Goal: Task Accomplishment & Management: Complete application form

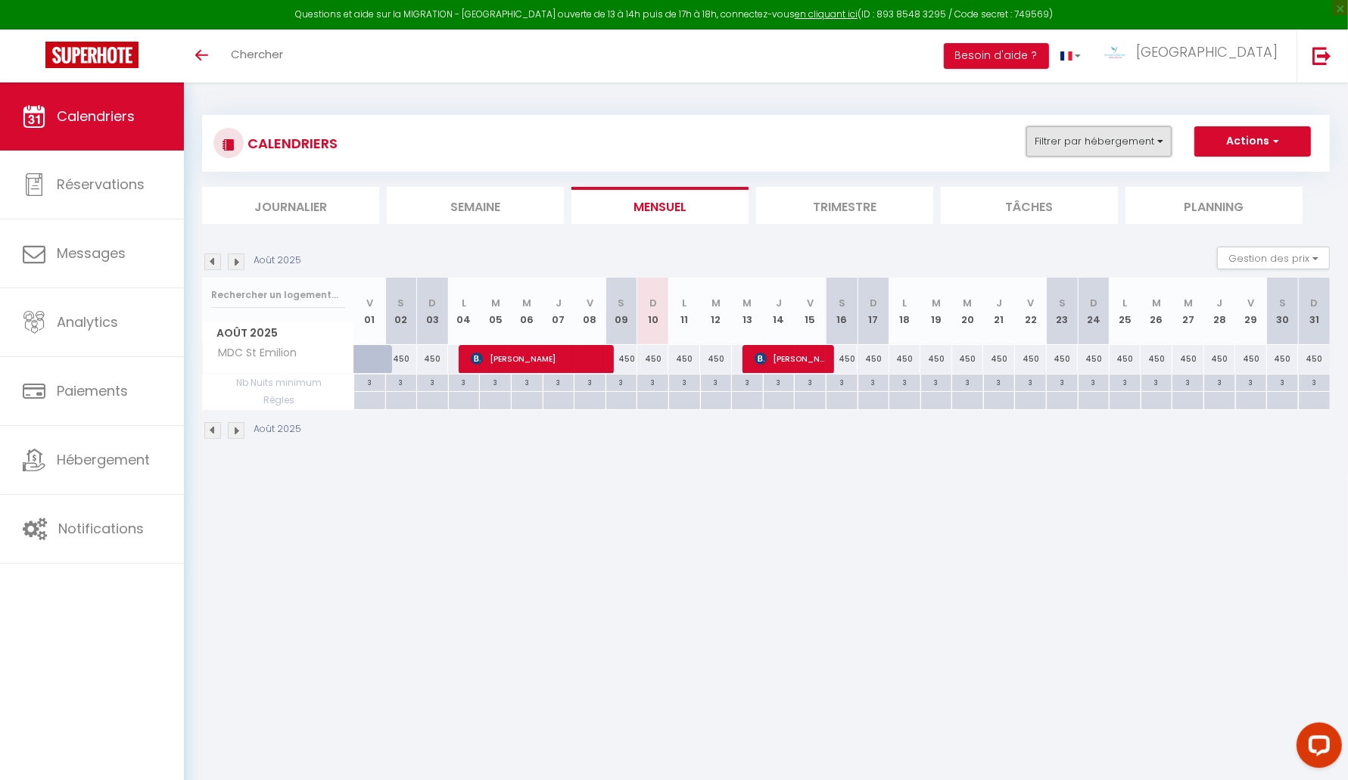
click at [1092, 141] on button "Filtrer par hébergement" at bounding box center [1098, 141] width 145 height 30
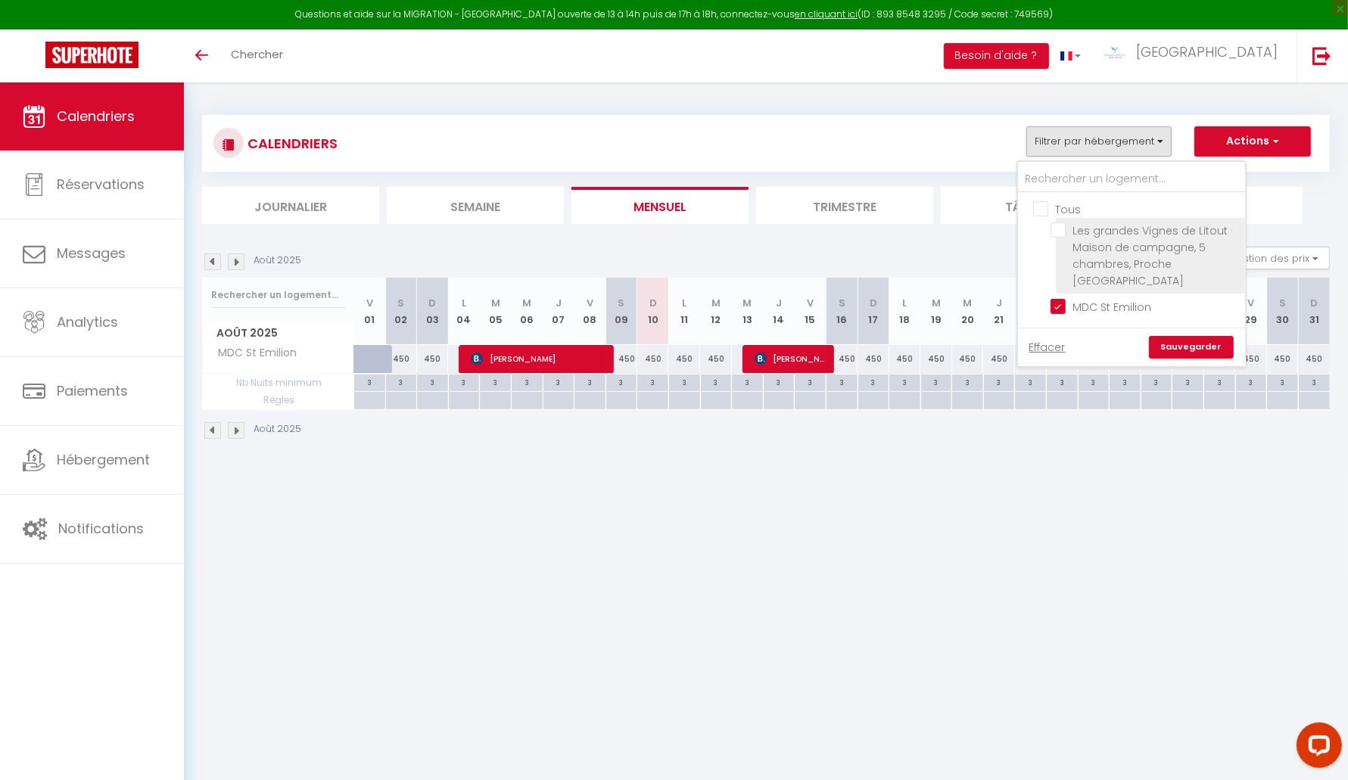
click at [1061, 236] on input "Les grandes Vignes de Litout · Maison de campagne, 5 chambres, Proche [GEOGRAPH…" at bounding box center [1144, 229] width 189 height 15
checkbox input "true"
click at [1186, 336] on link "Sauvegarder" at bounding box center [1191, 347] width 85 height 23
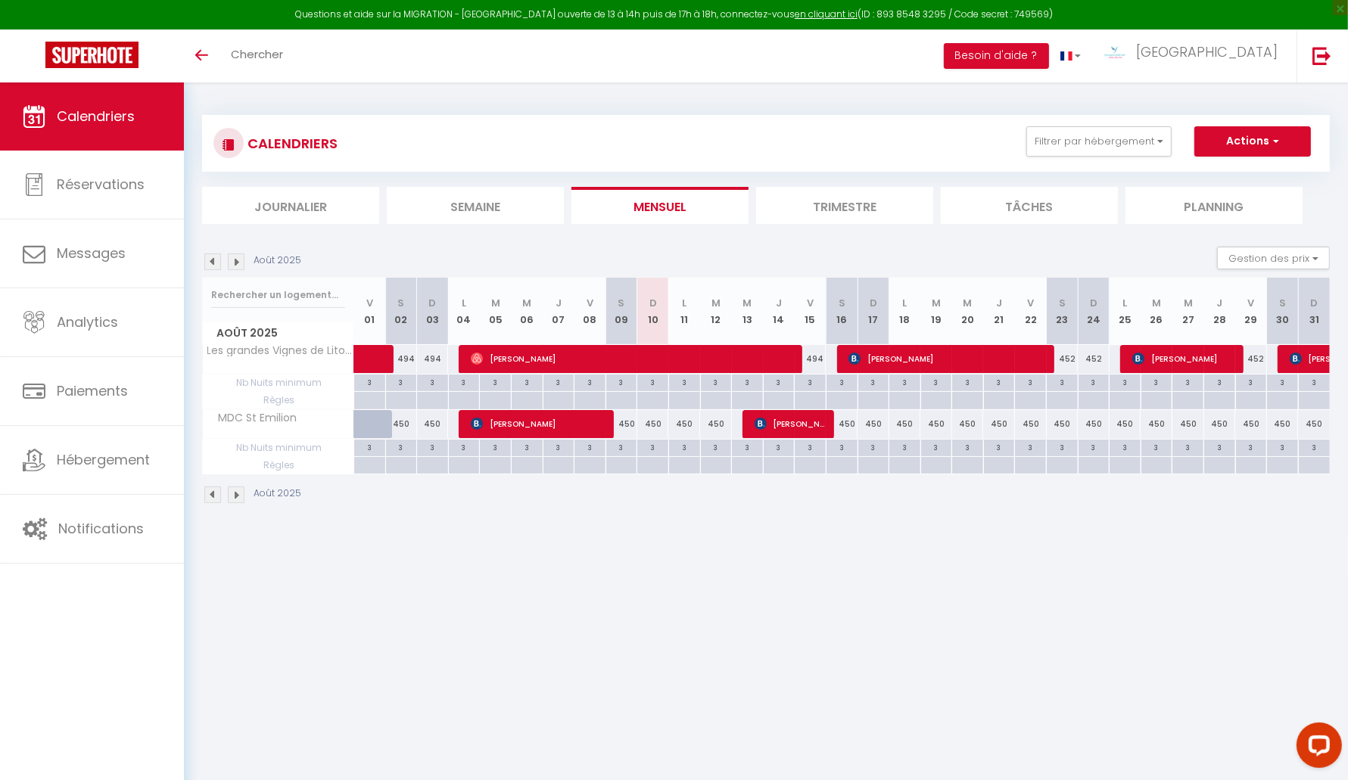
click at [899, 741] on body "Questions et aide sur la MIGRATION - [GEOGRAPHIC_DATA] ouverte de 13 à 14h puis…" at bounding box center [674, 472] width 1348 height 780
click at [1174, 360] on span "[PERSON_NAME]" at bounding box center [1185, 358] width 106 height 29
select select "OK"
select select "KO"
select select "0"
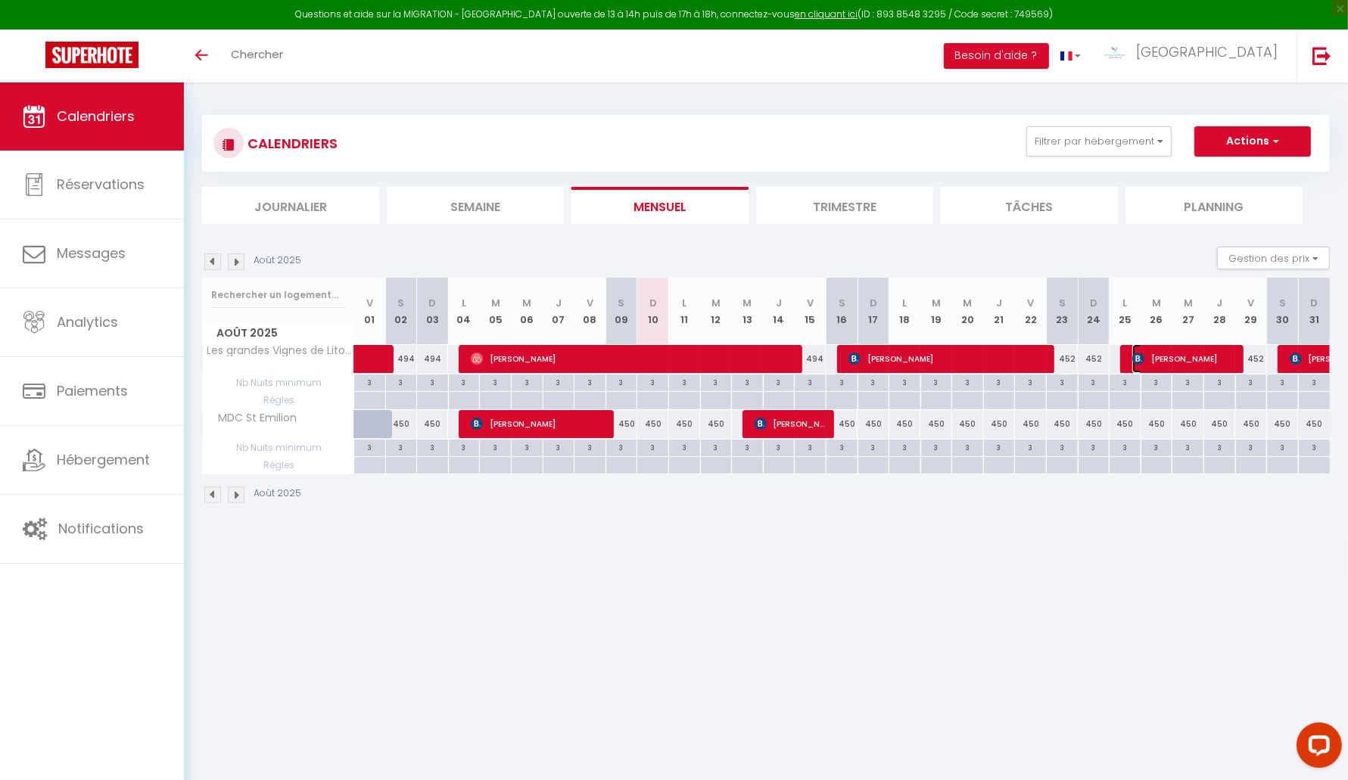
select select "0"
select select "1"
select select
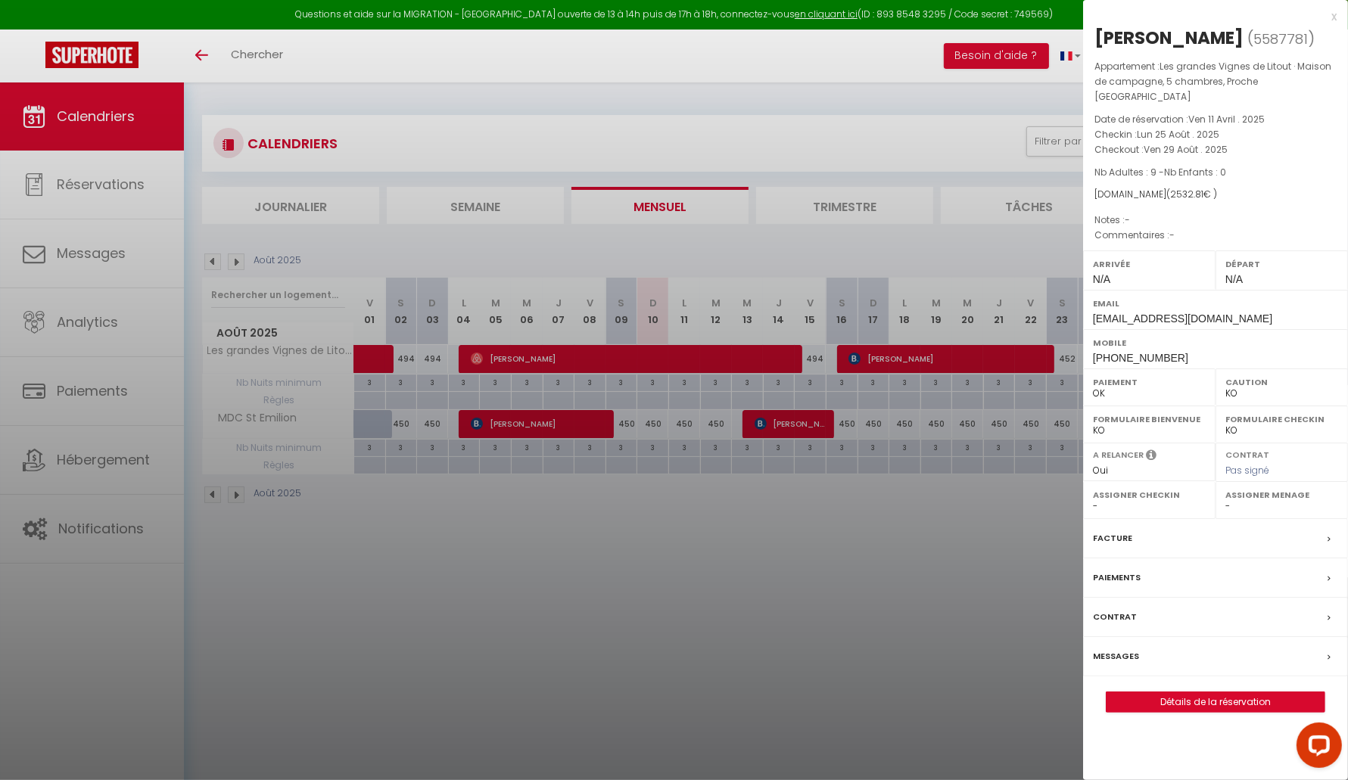
click at [961, 591] on div at bounding box center [674, 390] width 1348 height 780
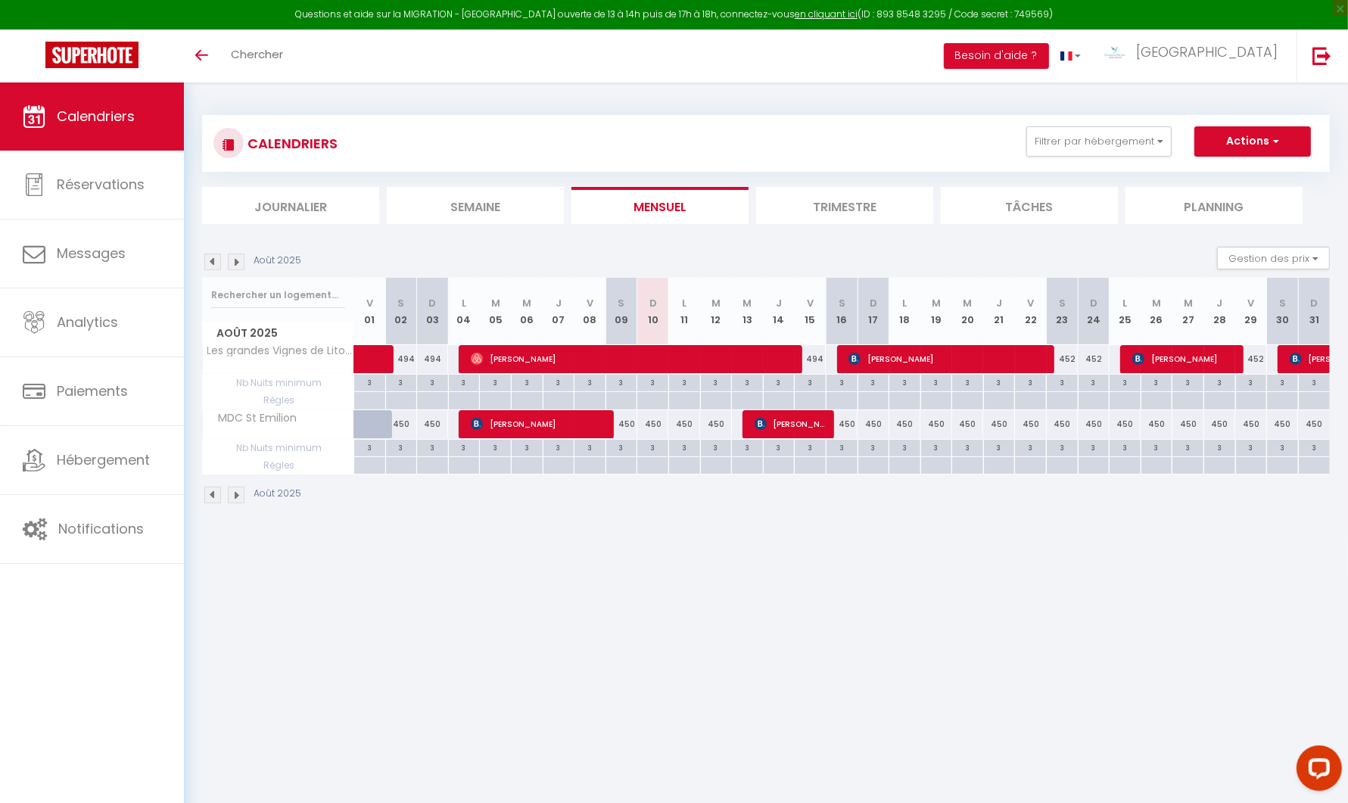
click at [268, 250] on div "Août 2025 Gestion des prix Nb Nuits minimum Règles Disponibilité" at bounding box center [765, 262] width 1127 height 31
click at [232, 262] on img at bounding box center [236, 261] width 17 height 17
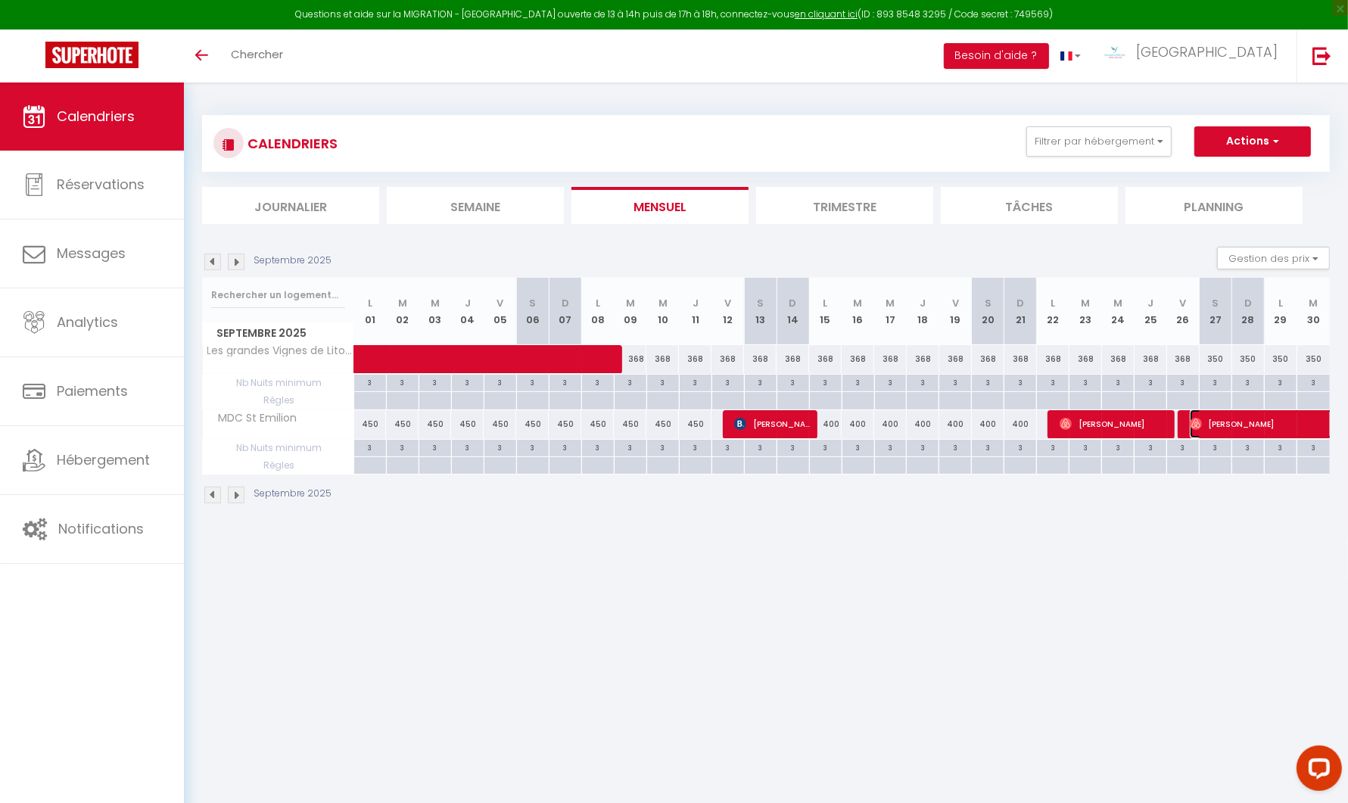
click at [1252, 424] on span "[PERSON_NAME]" at bounding box center [1293, 423] width 209 height 29
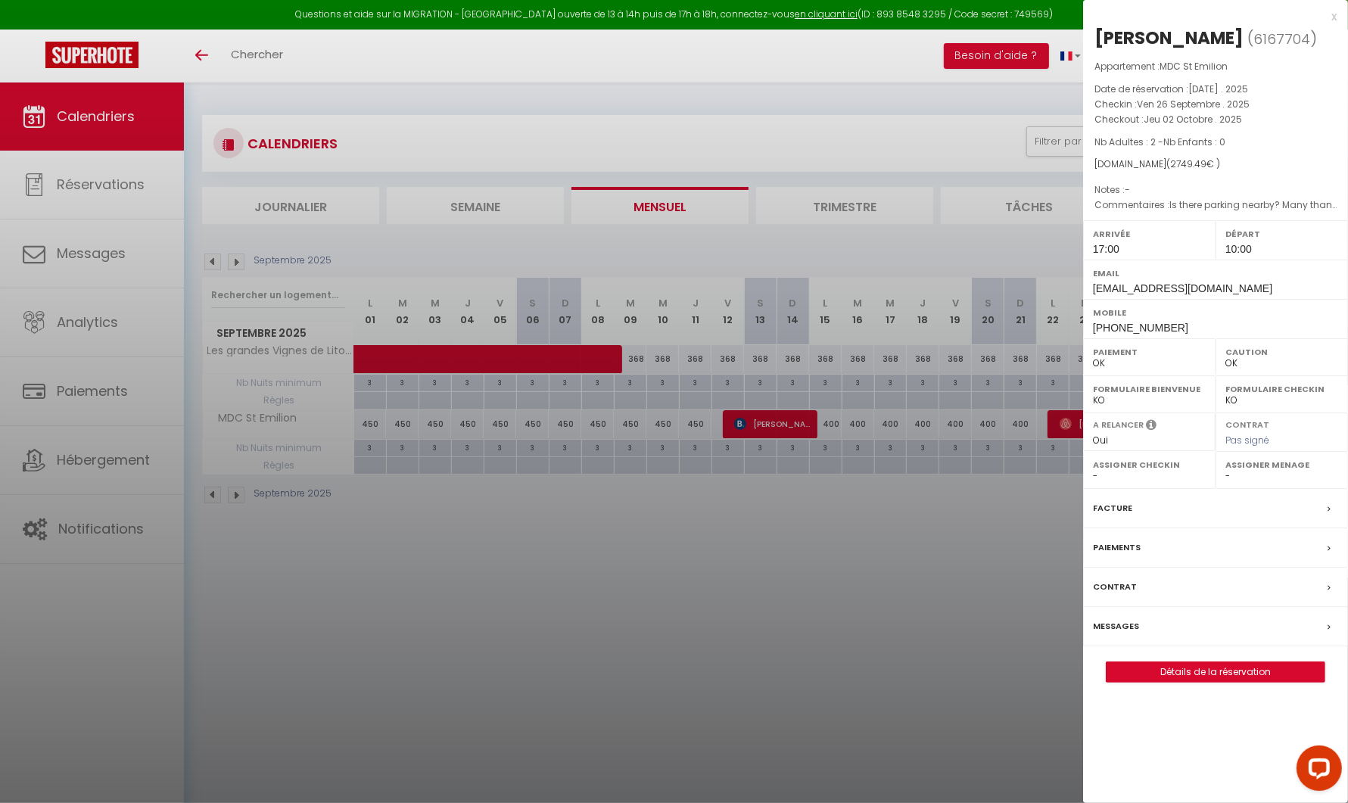
click at [1066, 528] on div at bounding box center [674, 401] width 1348 height 803
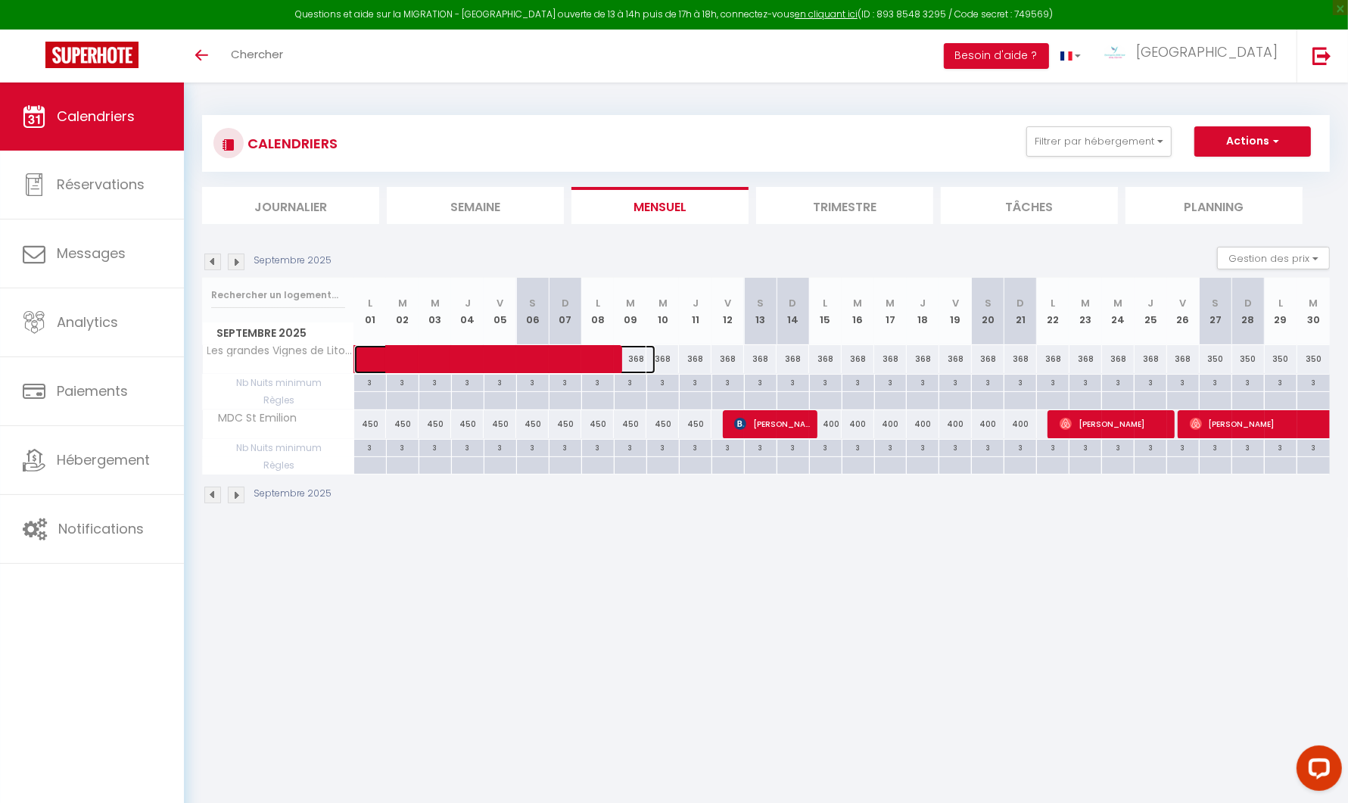
click at [480, 360] on span at bounding box center [516, 359] width 278 height 29
select select "KO"
select select "0"
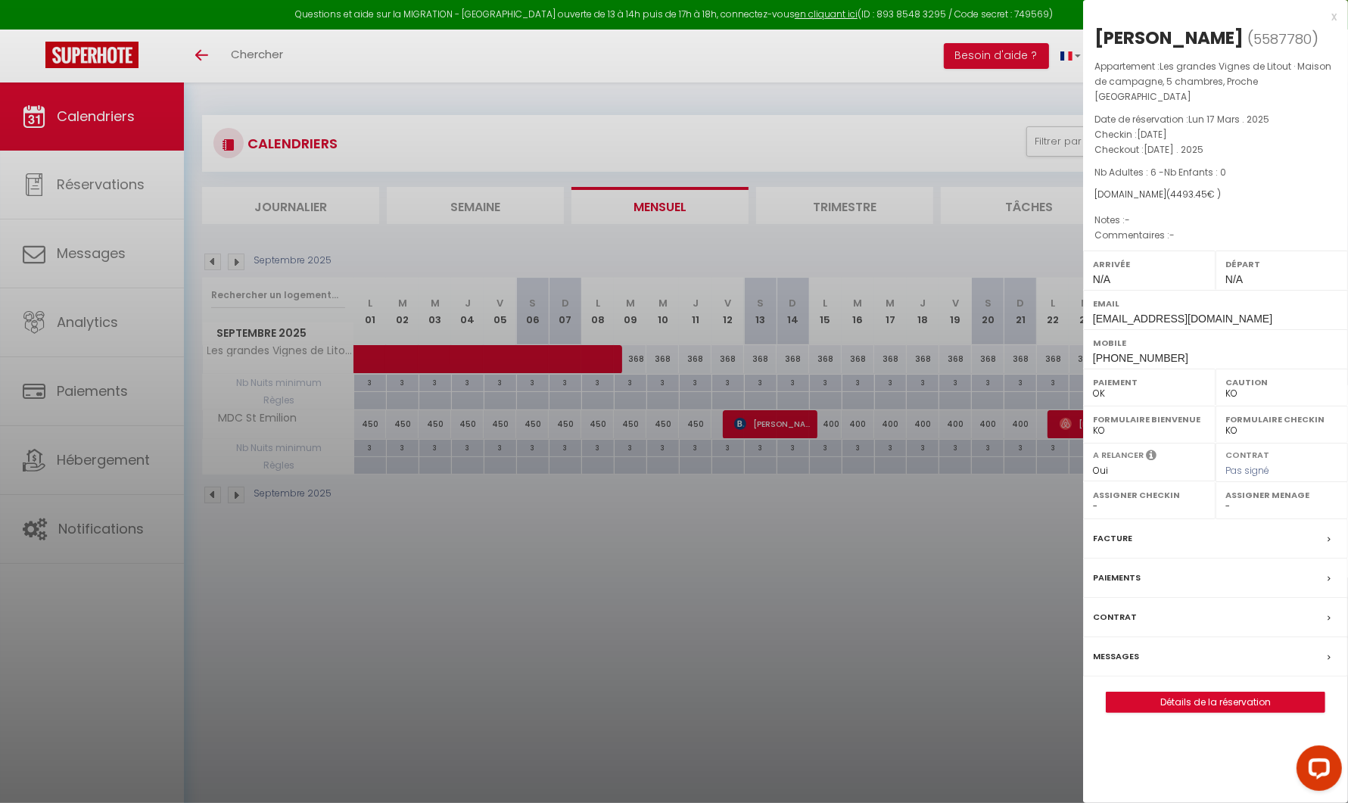
click at [480, 360] on div at bounding box center [674, 401] width 1348 height 803
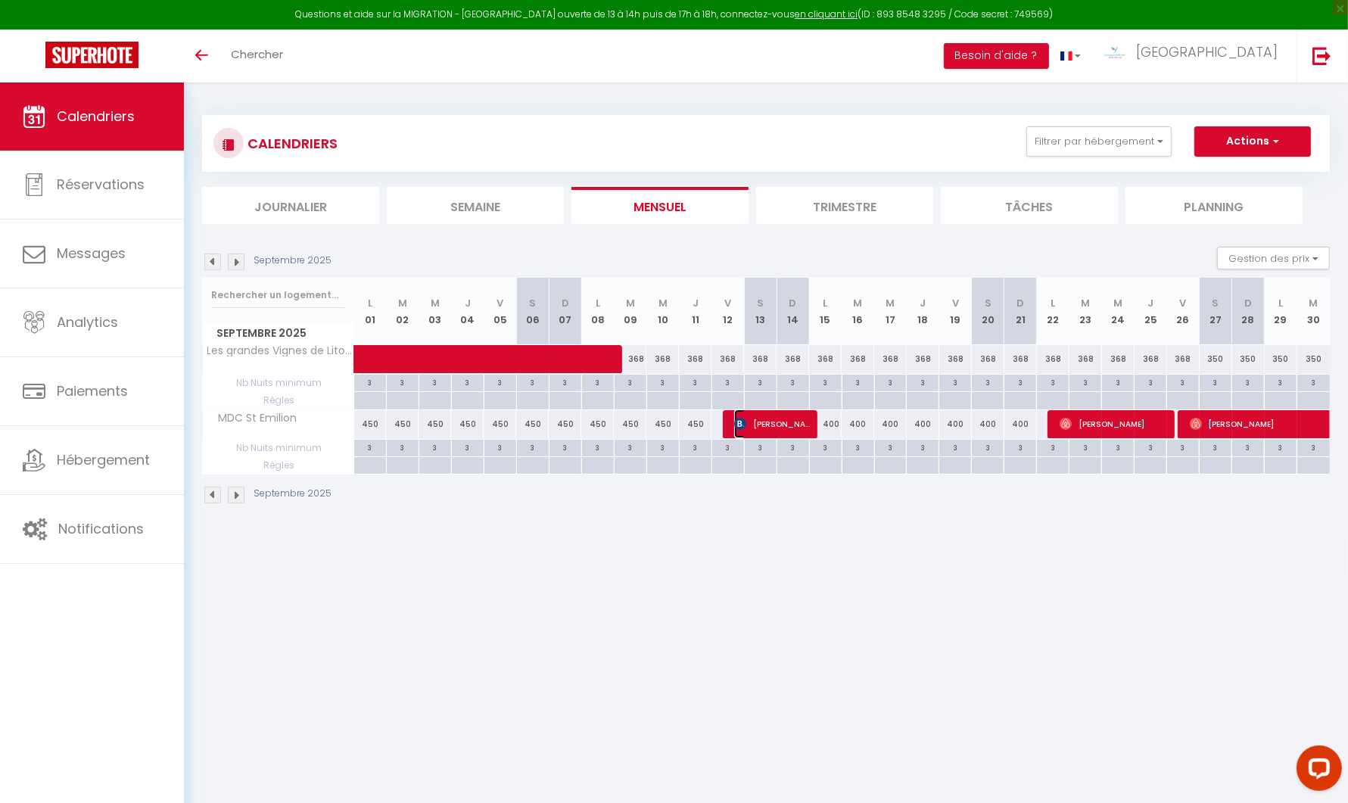
click at [779, 424] on span "[PERSON_NAME]" at bounding box center [772, 423] width 76 height 29
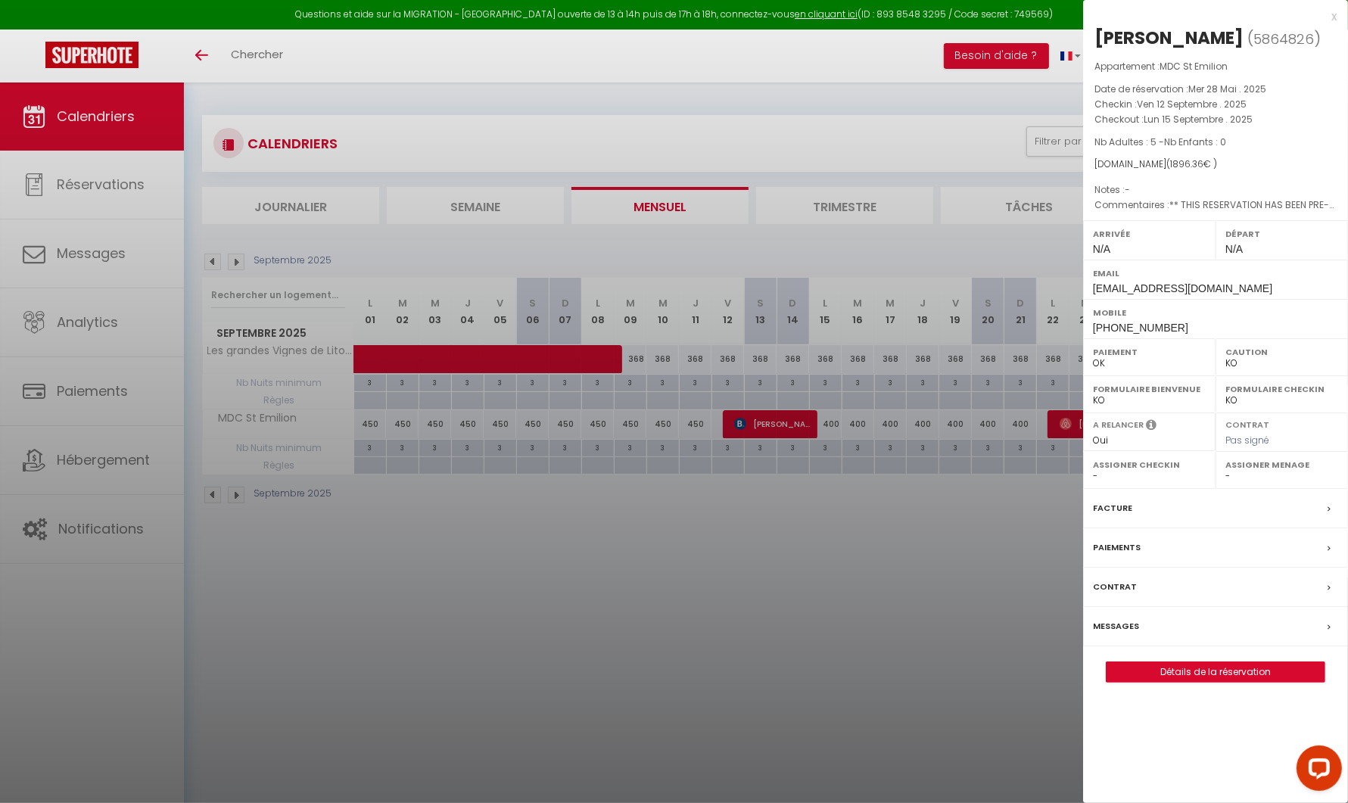
click at [788, 424] on div at bounding box center [674, 401] width 1348 height 803
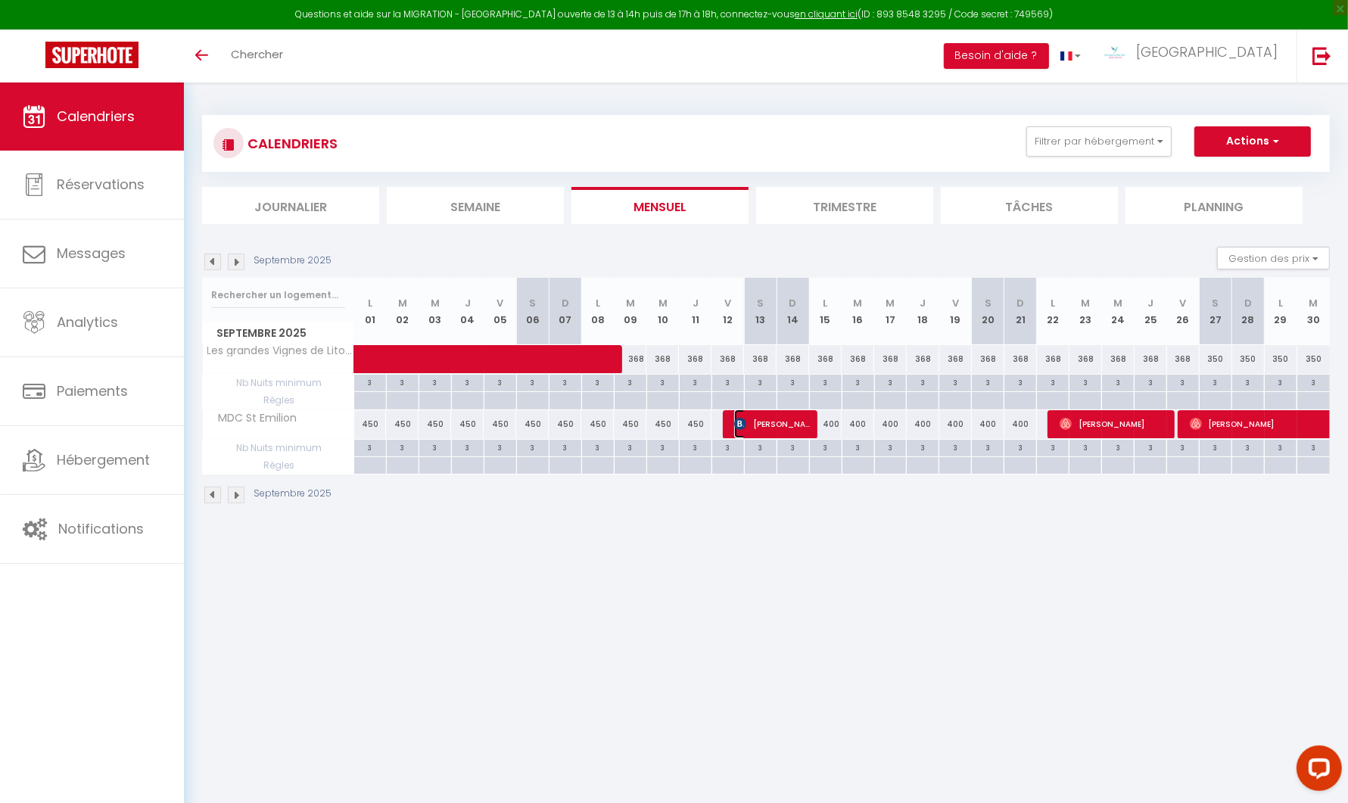
click at [804, 428] on span "[PERSON_NAME]" at bounding box center [772, 423] width 76 height 29
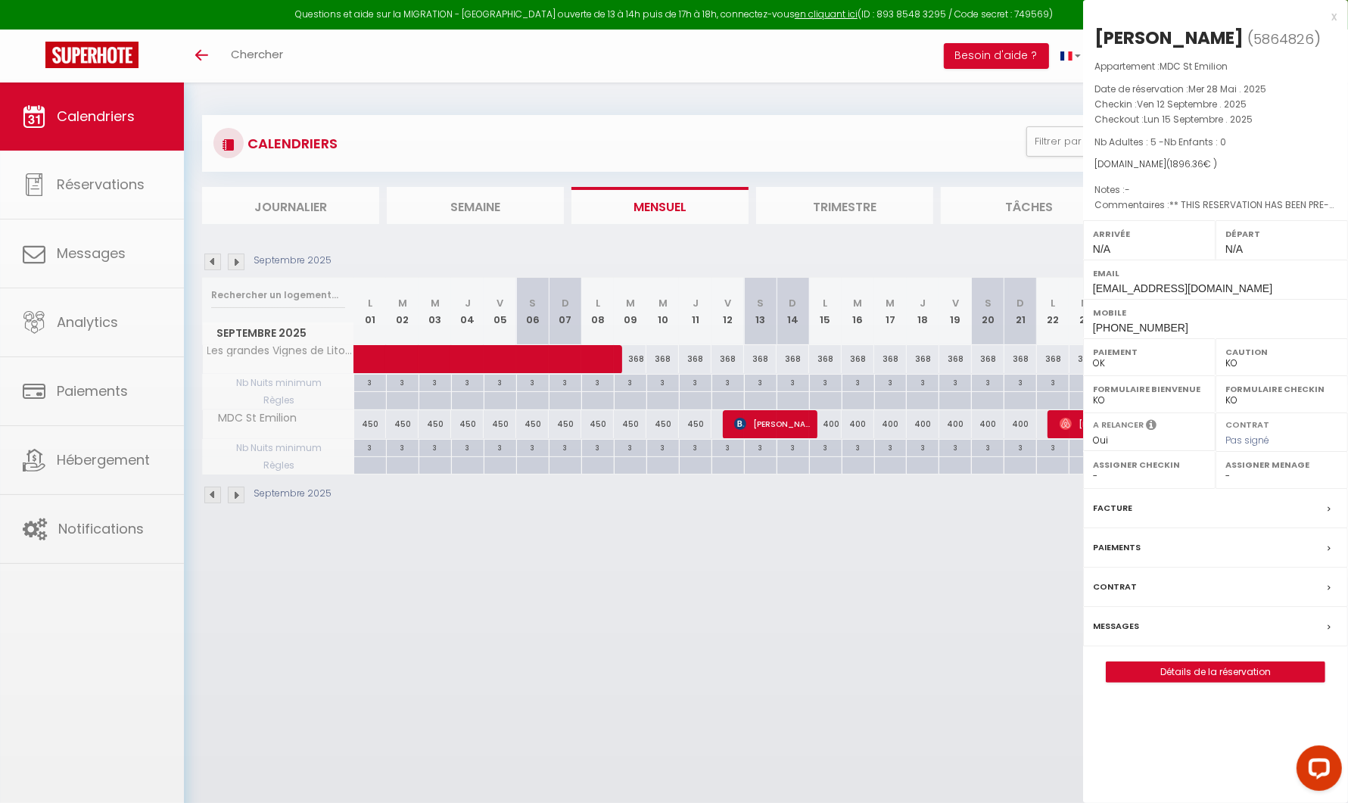
click at [804, 428] on div at bounding box center [674, 401] width 1348 height 803
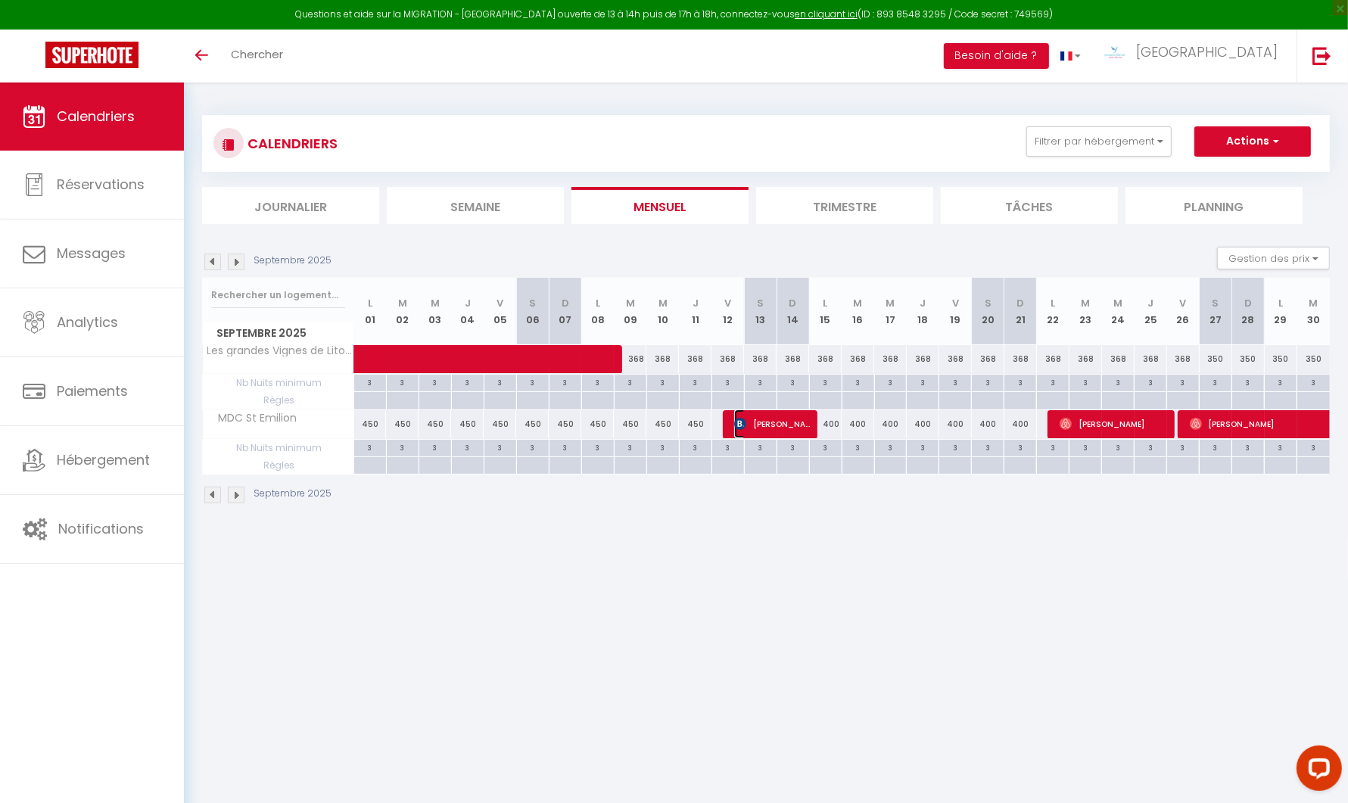
click at [804, 428] on span "[PERSON_NAME]" at bounding box center [772, 423] width 76 height 29
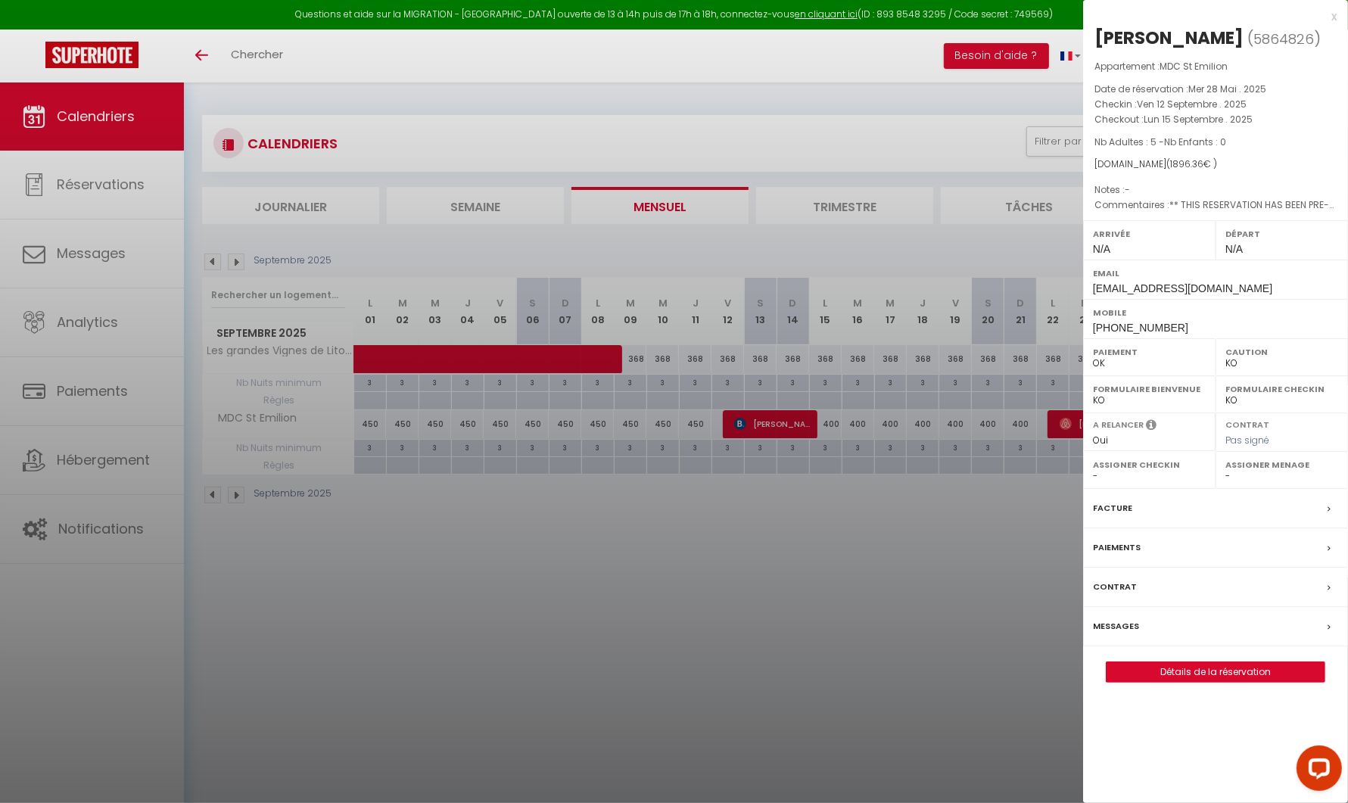
click at [804, 428] on div at bounding box center [674, 401] width 1348 height 803
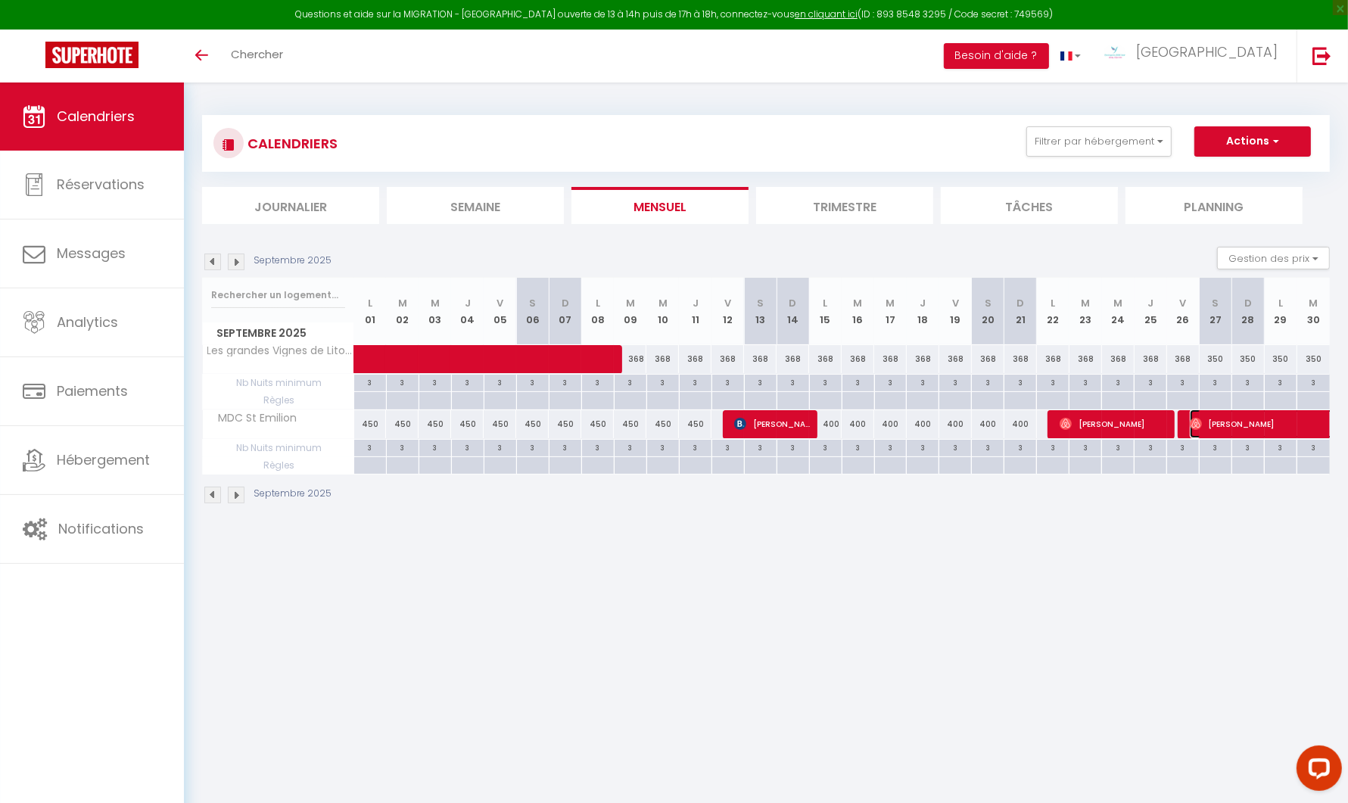
click at [1224, 414] on span "[PERSON_NAME]" at bounding box center [1293, 423] width 209 height 29
select select "OK"
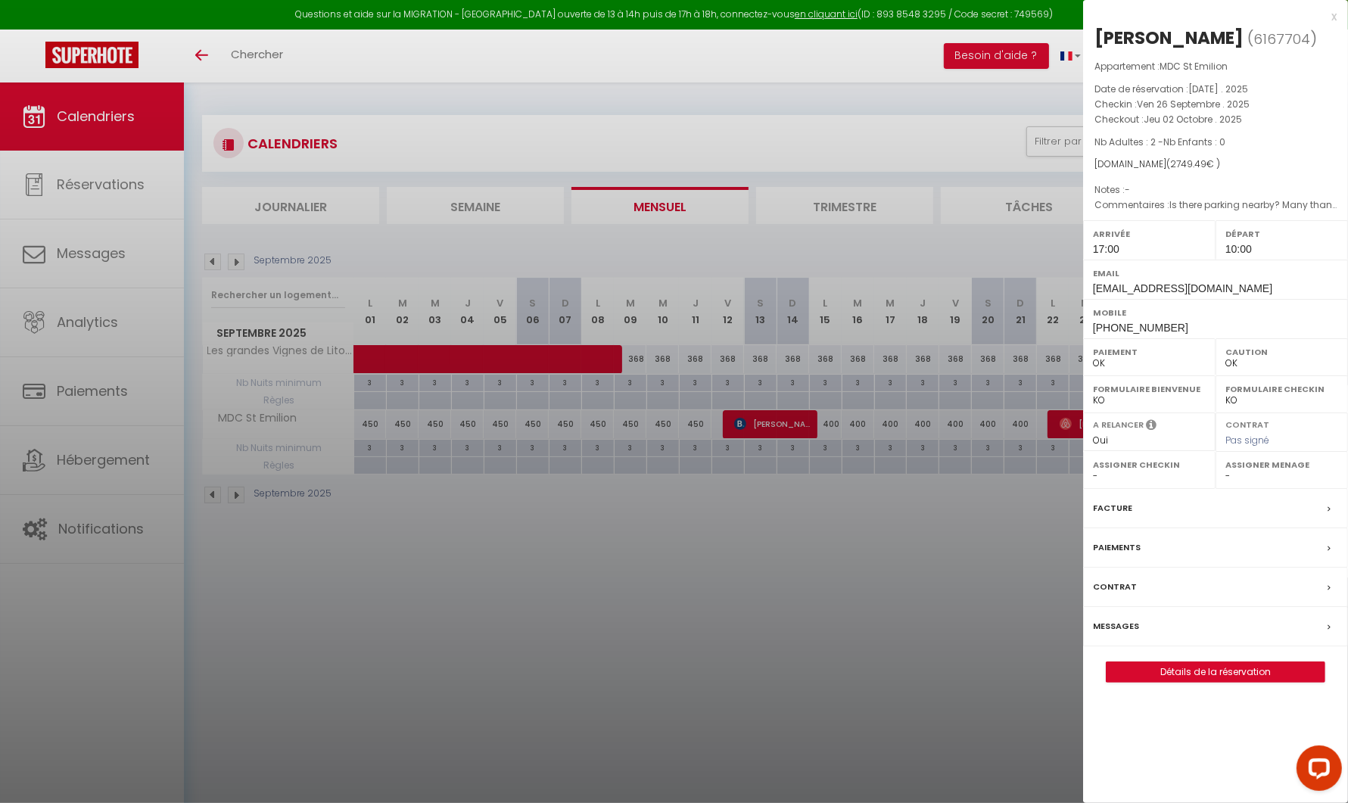
click at [995, 594] on div at bounding box center [674, 401] width 1348 height 803
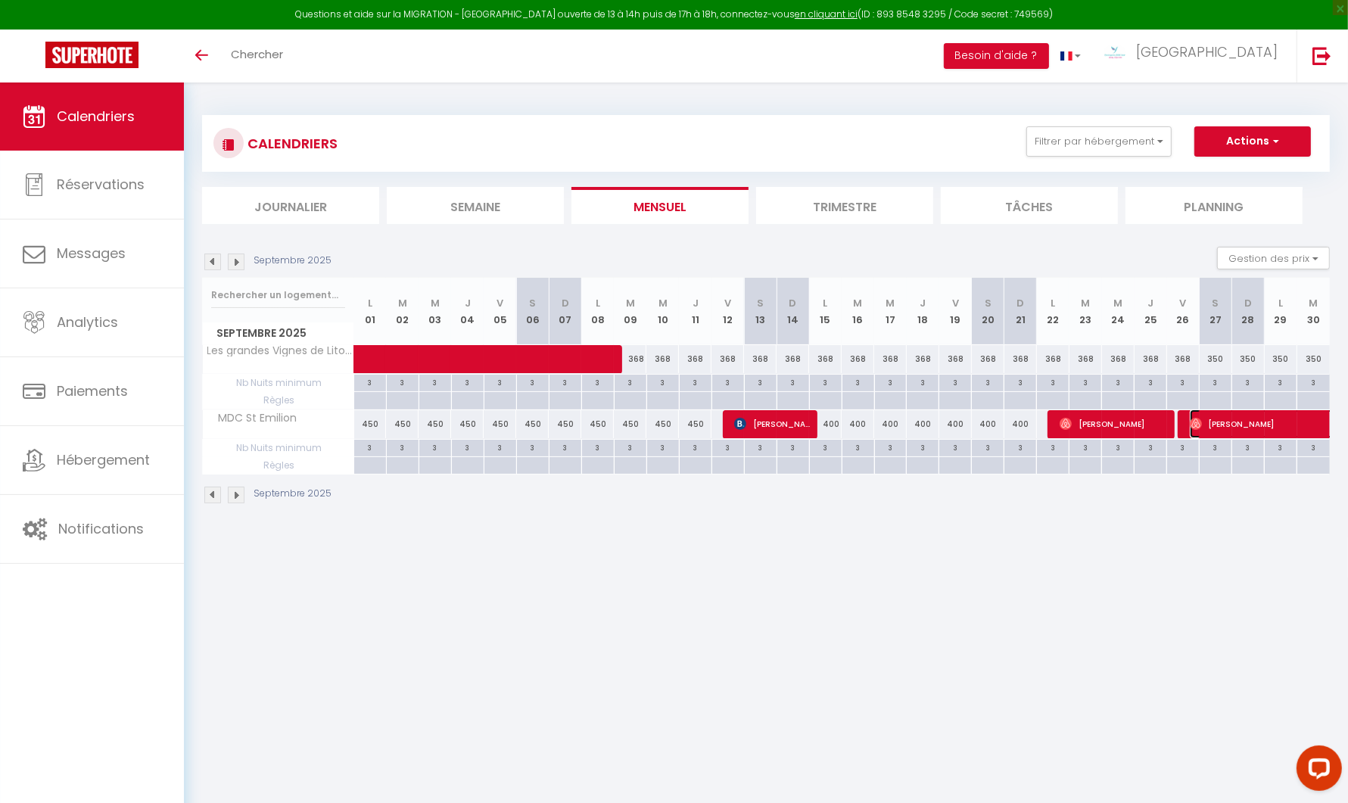
click at [1229, 422] on span "[PERSON_NAME]" at bounding box center [1293, 423] width 209 height 29
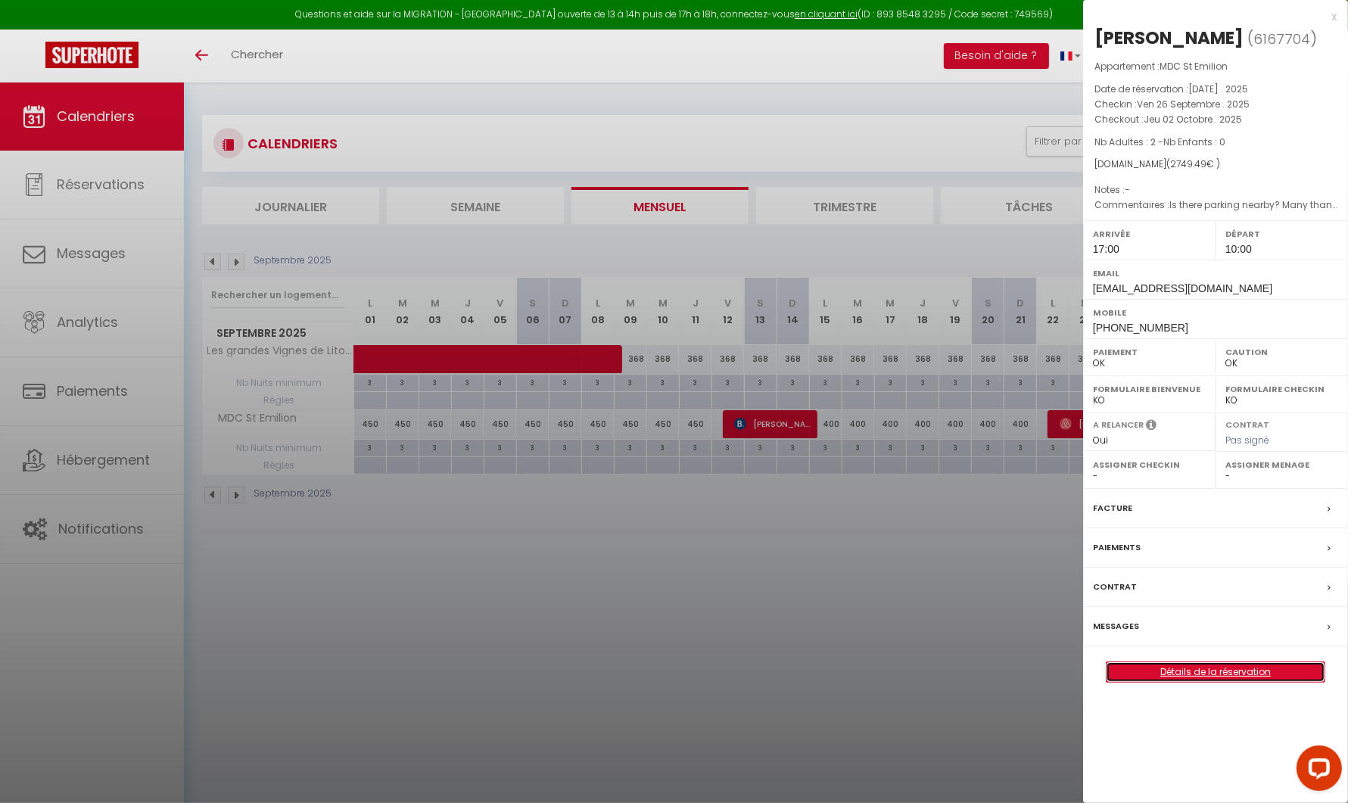
click at [1220, 670] on link "Détails de la réservation" at bounding box center [1215, 672] width 218 height 20
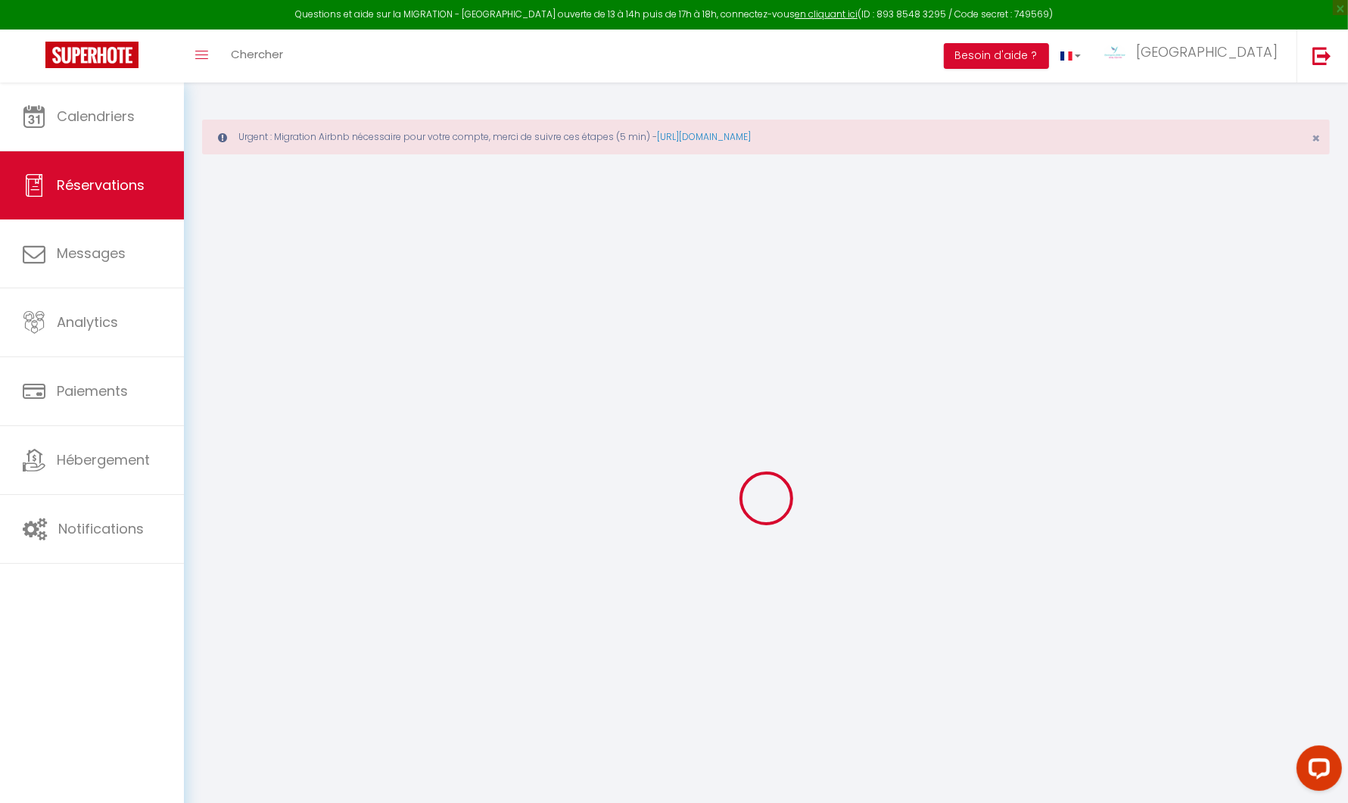
type input "[PERSON_NAME]"
type input "[EMAIL_ADDRESS][DOMAIN_NAME]"
type input "[PHONE_NUMBER]"
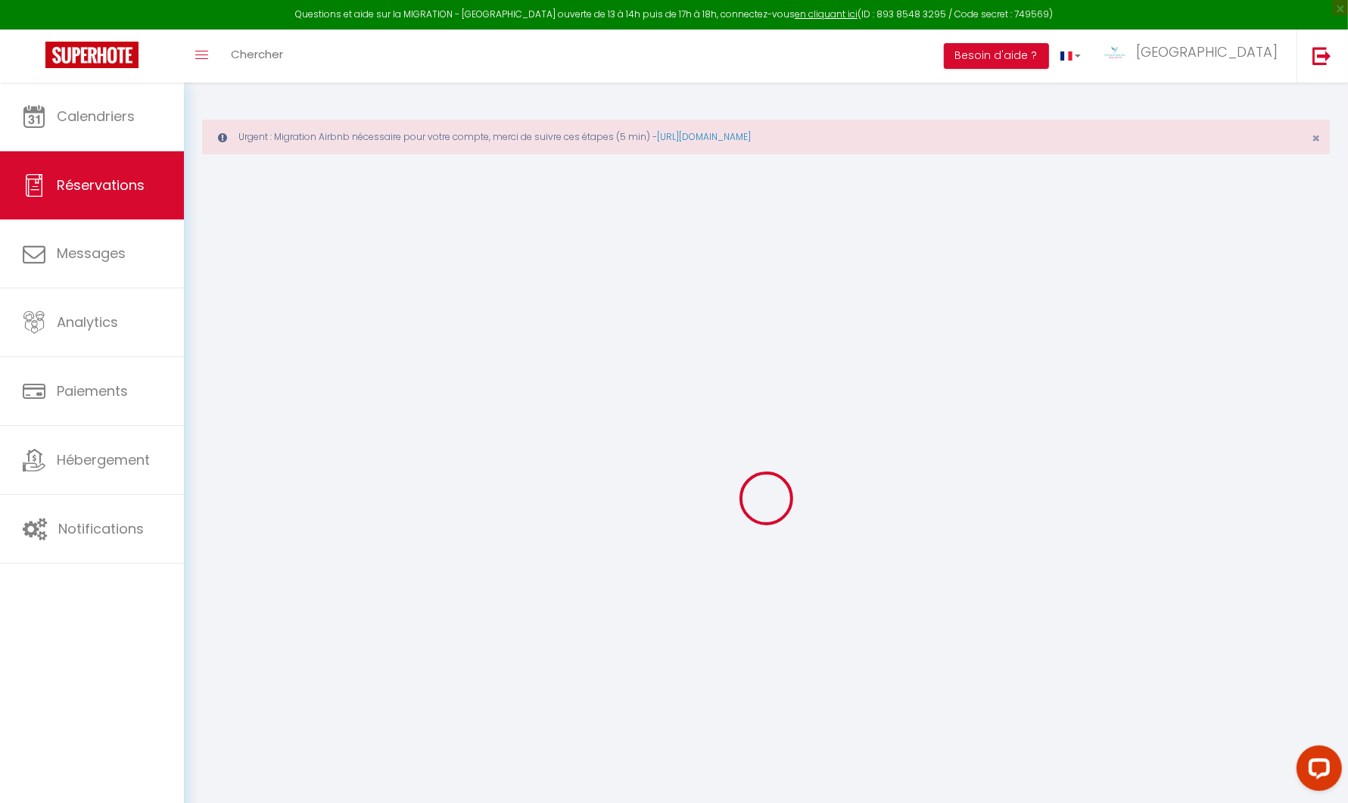
type input "[PHONE_NUMBER]"
select select
type input "96.12"
select select "9048"
select select "1"
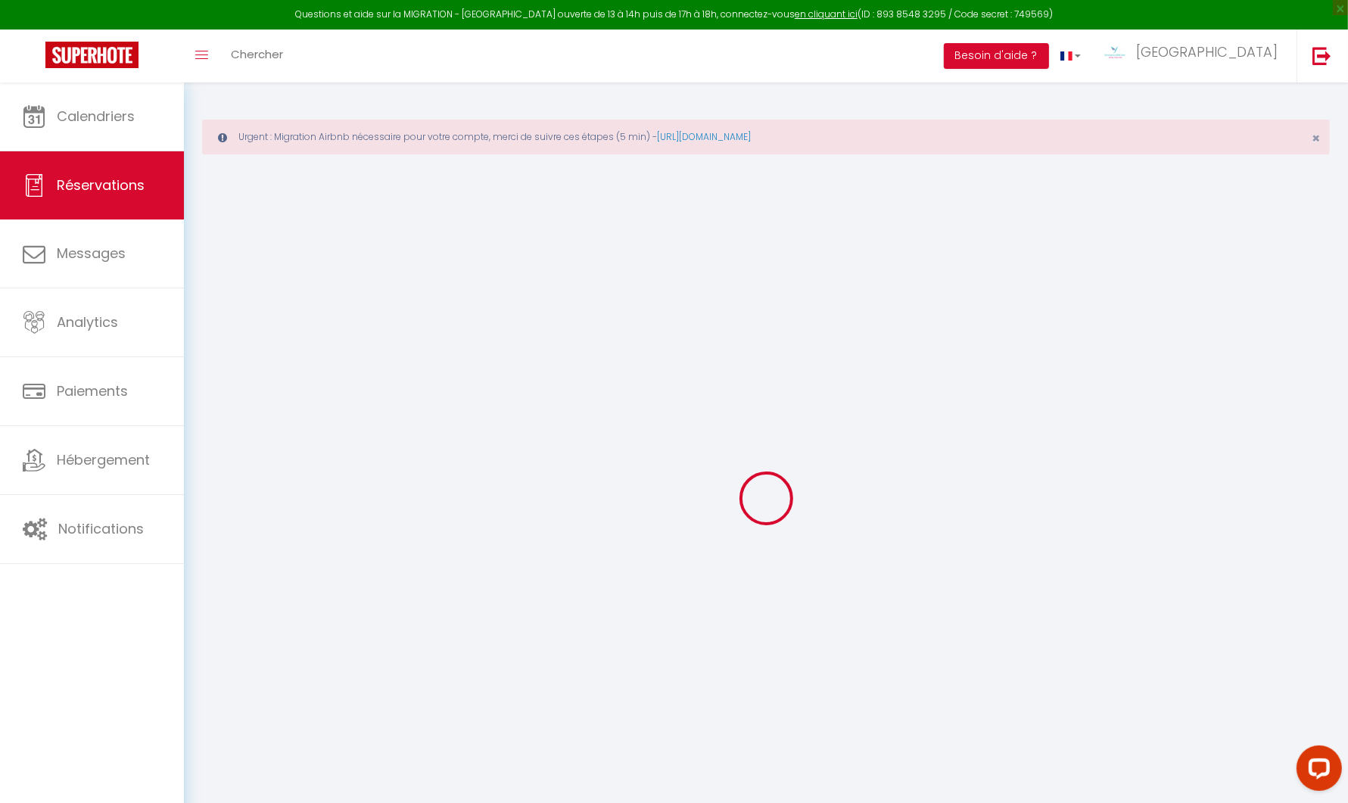
select select
type input "2"
select select "12"
select select
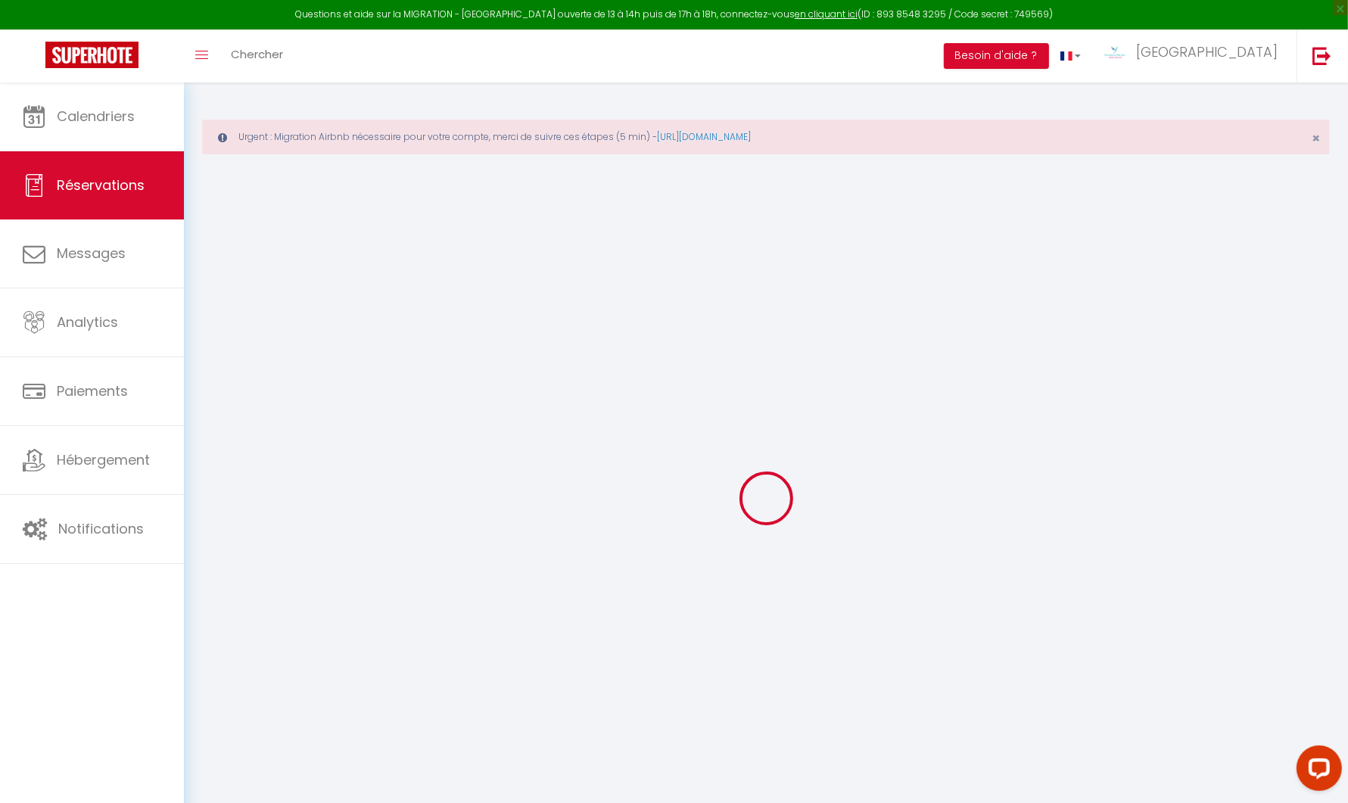
type input "2520"
checkbox input "false"
type input "0"
select select "1"
type input "150"
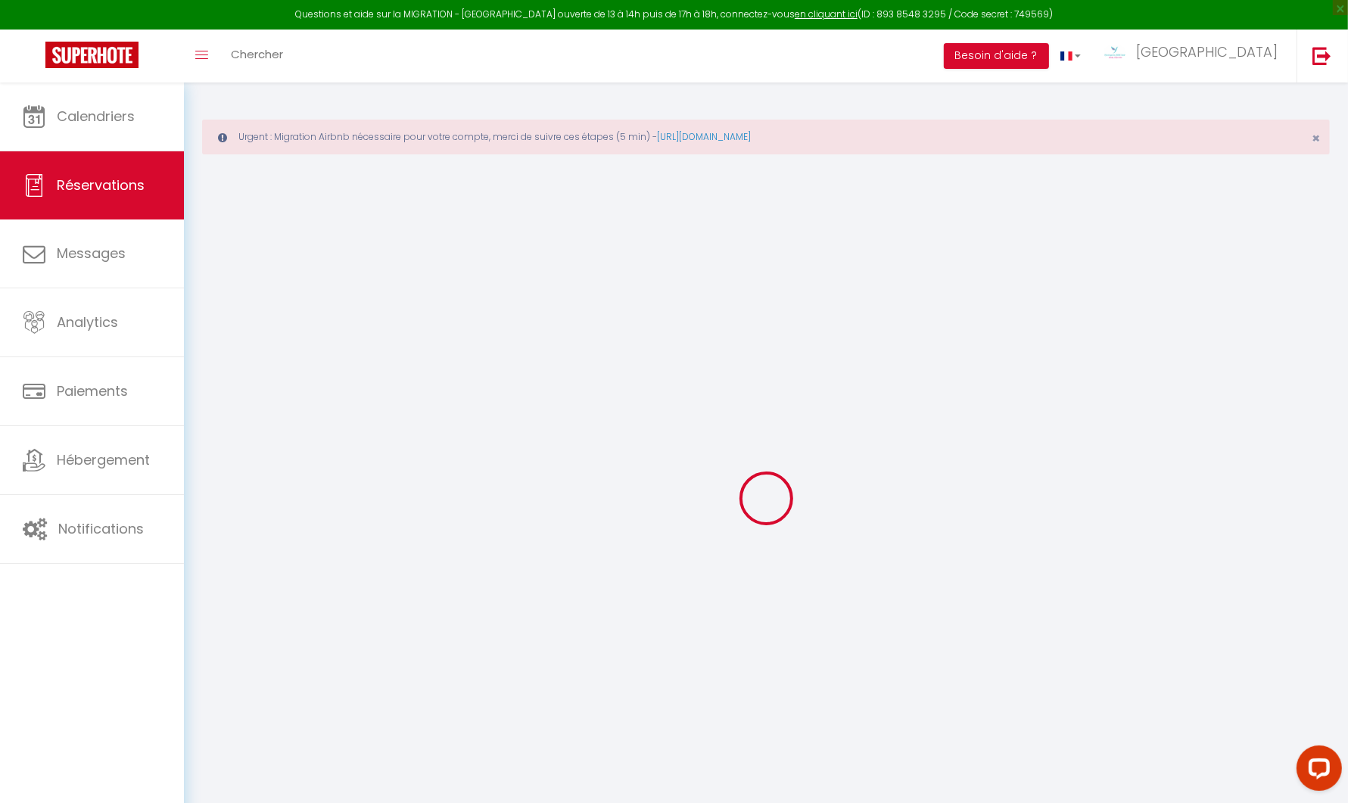
type input "0"
select select
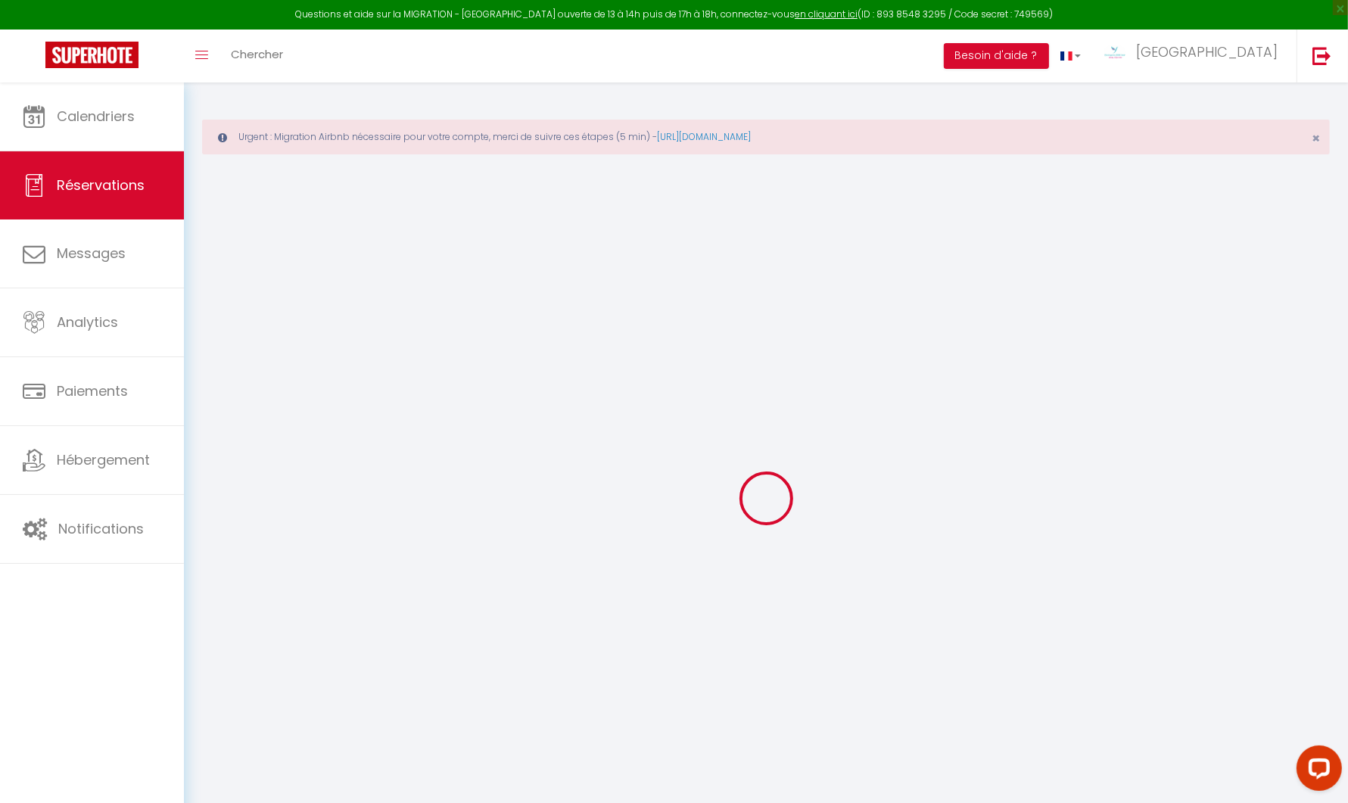
select select "15"
checkbox input "false"
select select
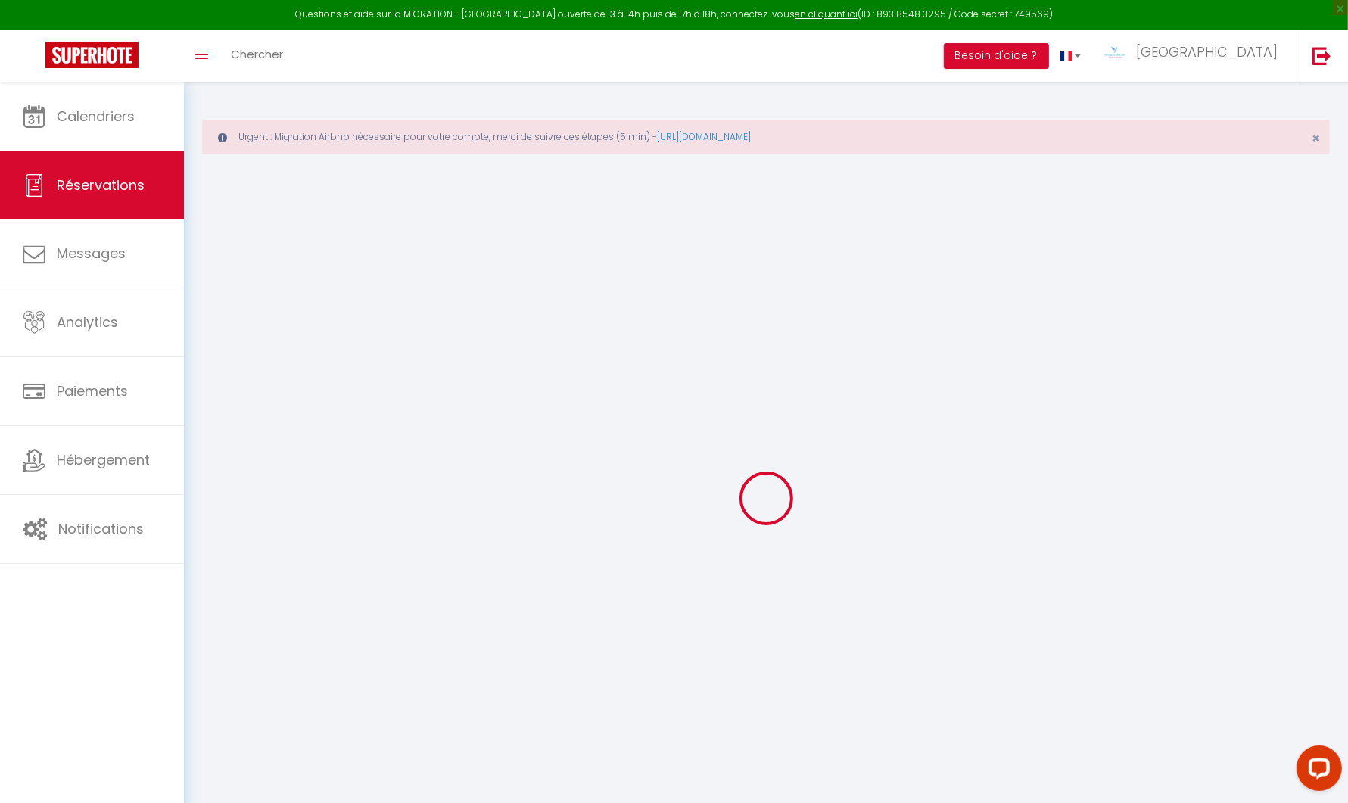
checkbox input "false"
select select
checkbox input "false"
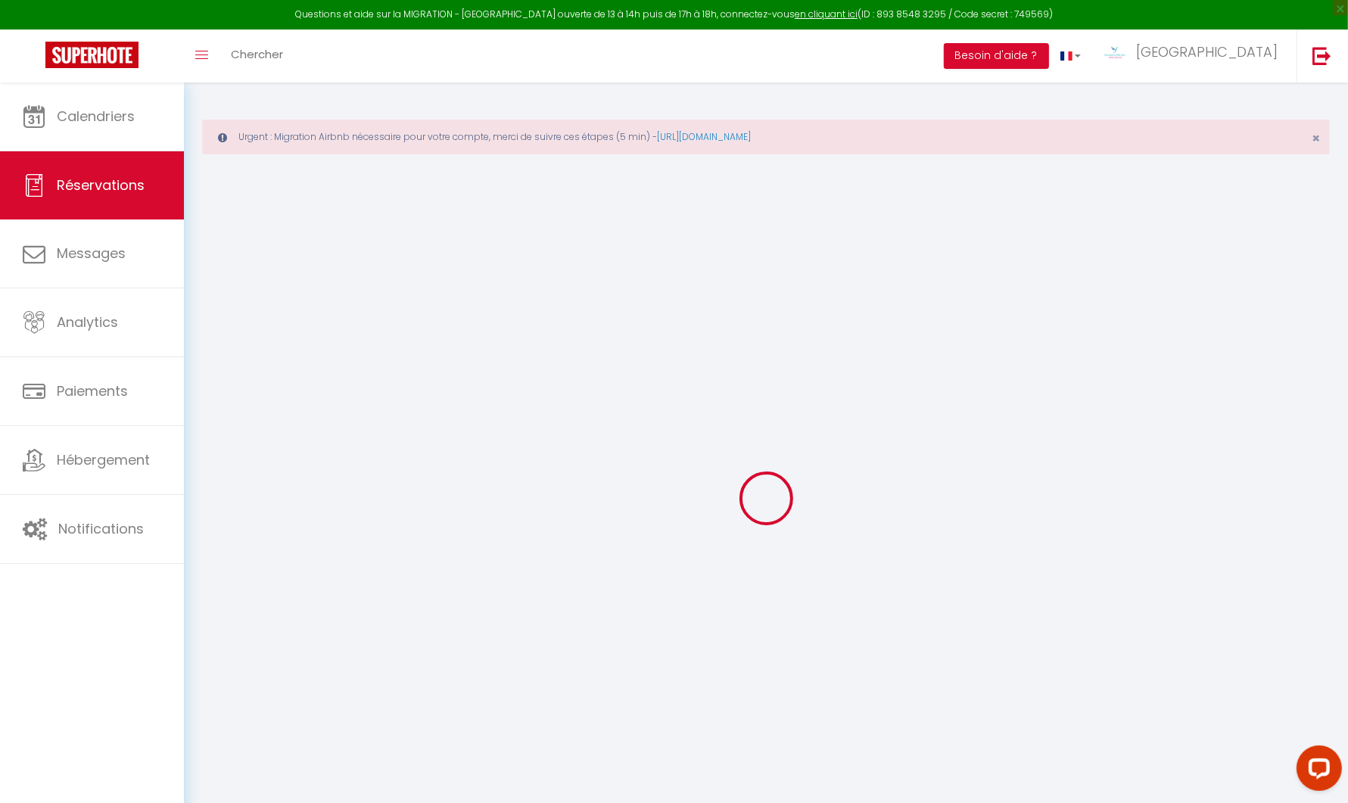
type textarea "Is there parking nearby? Many thanks"
select select
type input "150"
type input "79.49"
select select
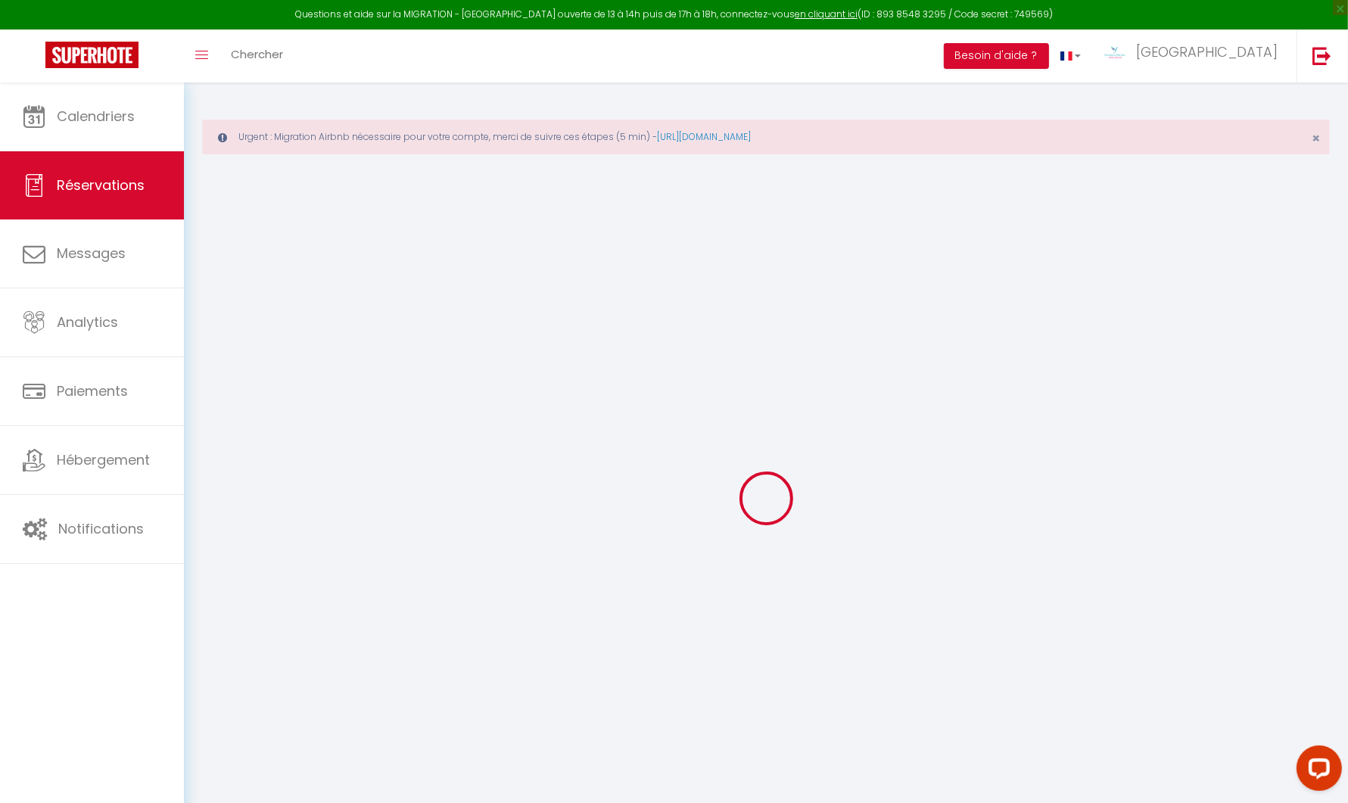
select select
checkbox input "false"
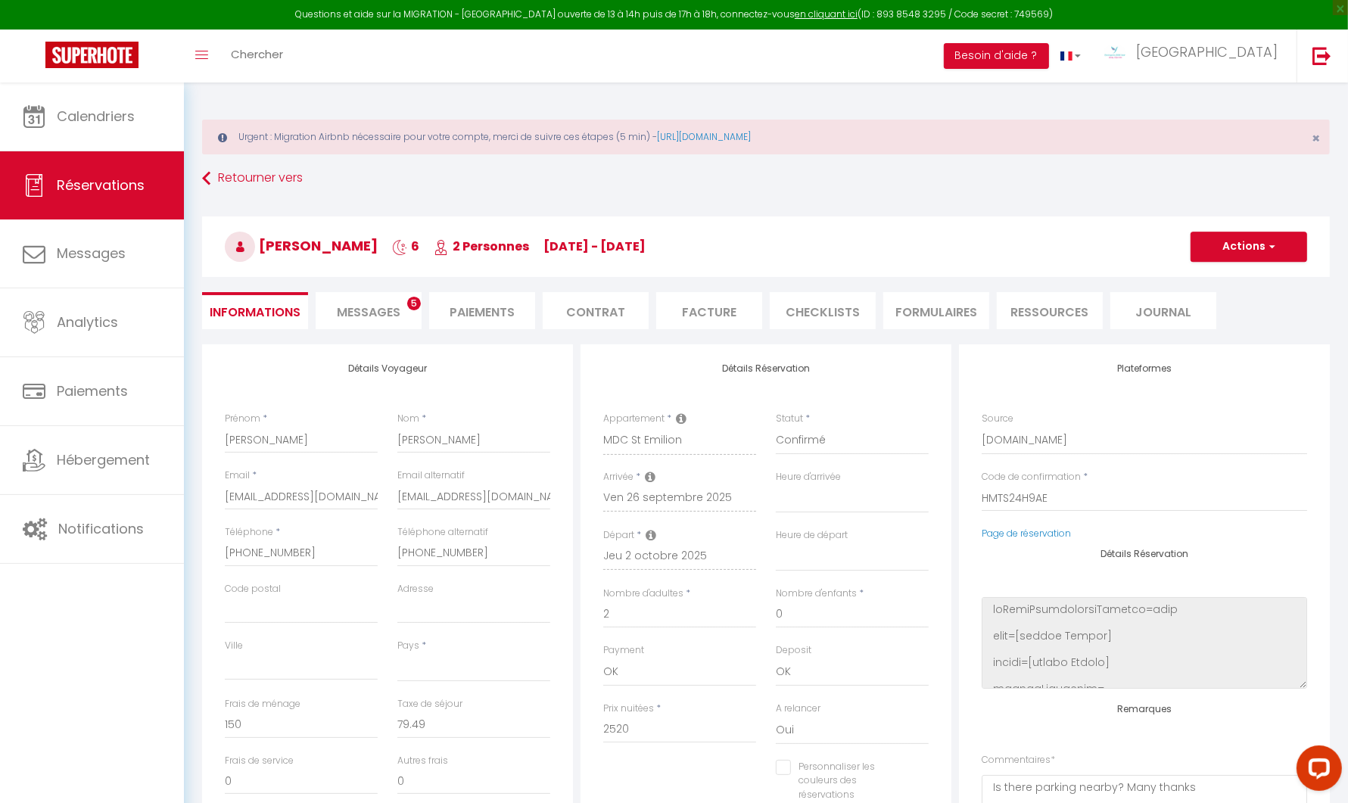
select select
checkbox input "false"
select select "17:00"
select select "10:00"
click at [743, 138] on link "[URL][DOMAIN_NAME]" at bounding box center [704, 136] width 94 height 13
